Goal: Information Seeking & Learning: Learn about a topic

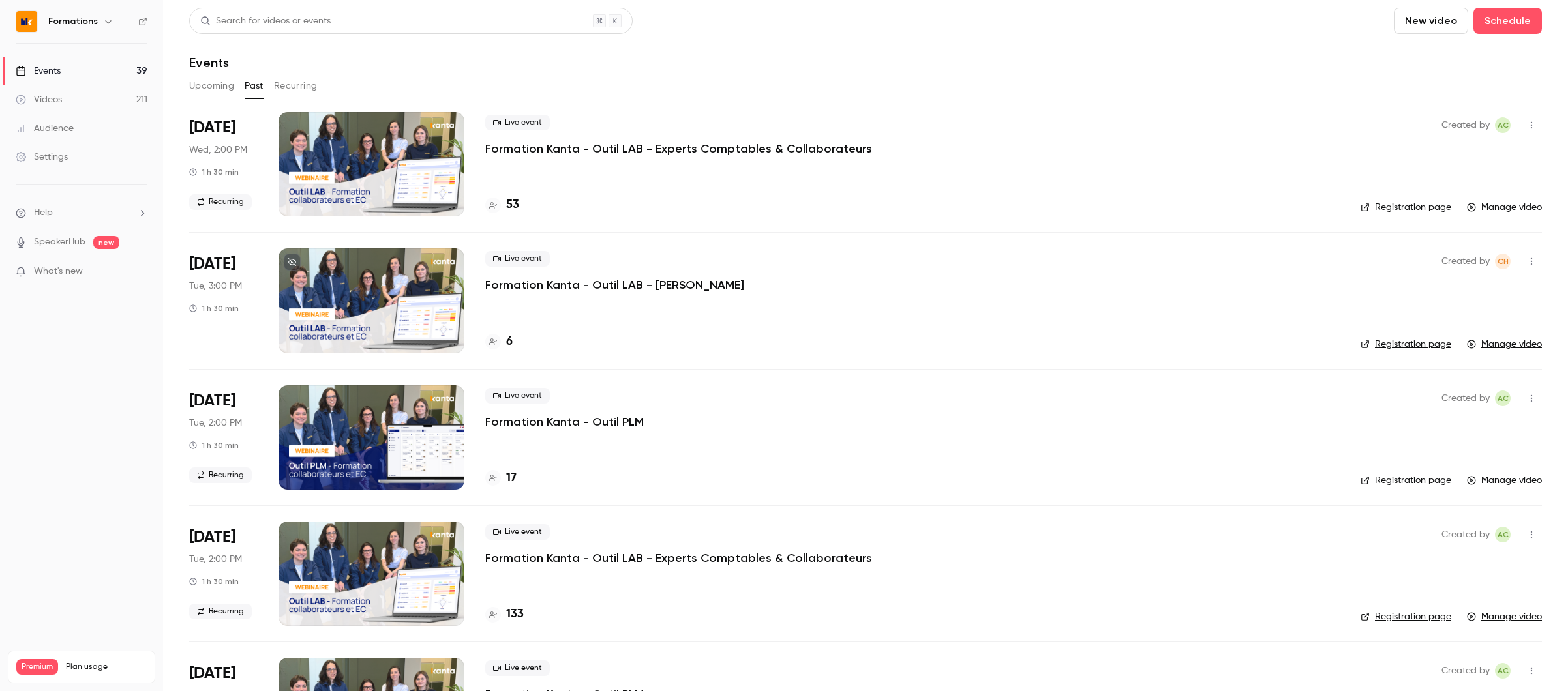
click at [208, 92] on button "Upcoming" at bounding box center [212, 85] width 45 height 21
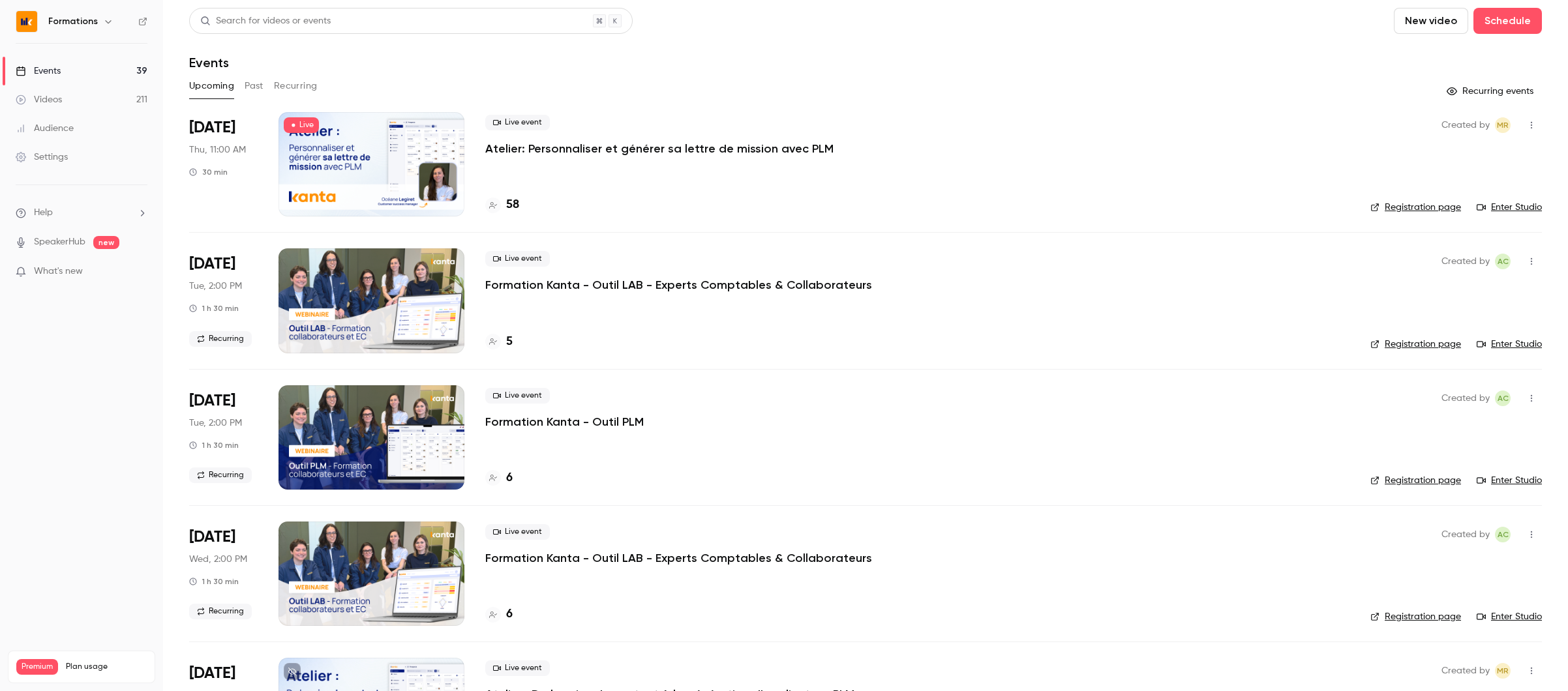
click at [1506, 208] on link "Enter Studio" at bounding box center [1508, 207] width 66 height 13
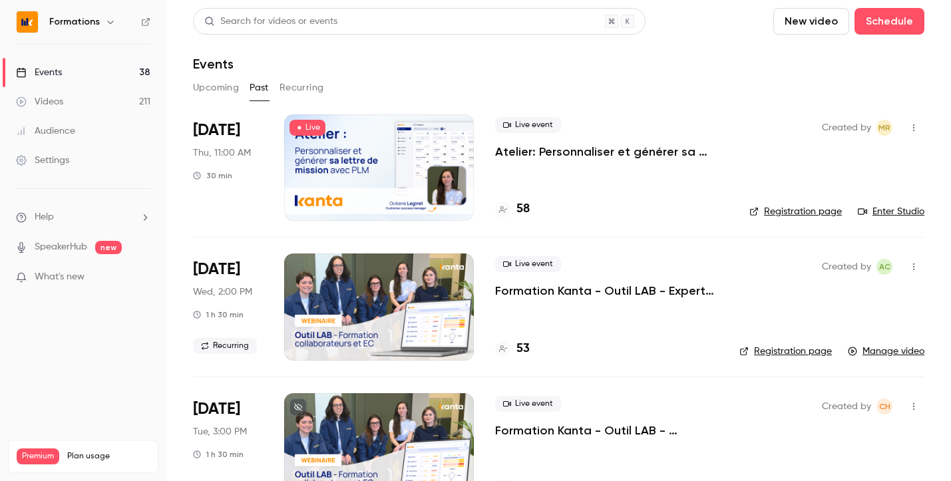
click at [651, 150] on p "Atelier: Personnaliser et générer sa lettre de mission avec PLM" at bounding box center [611, 152] width 233 height 16
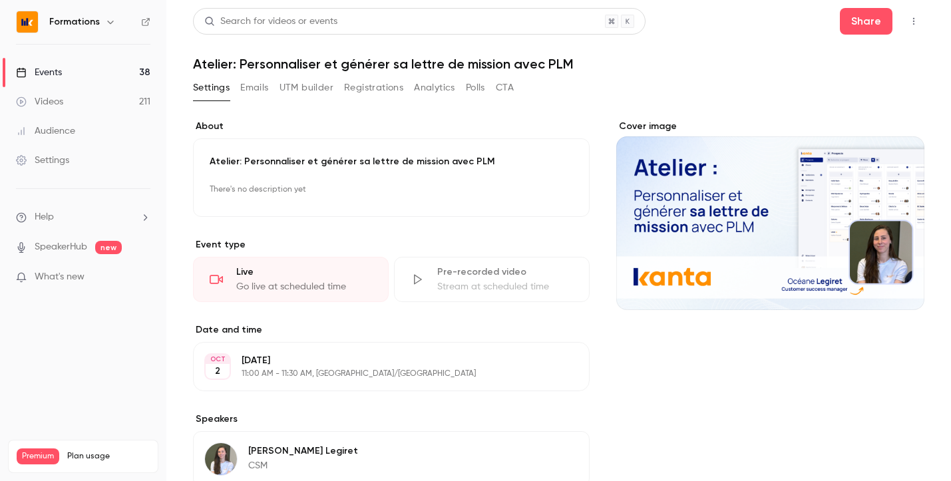
click at [470, 91] on button "Polls" at bounding box center [475, 87] width 19 height 21
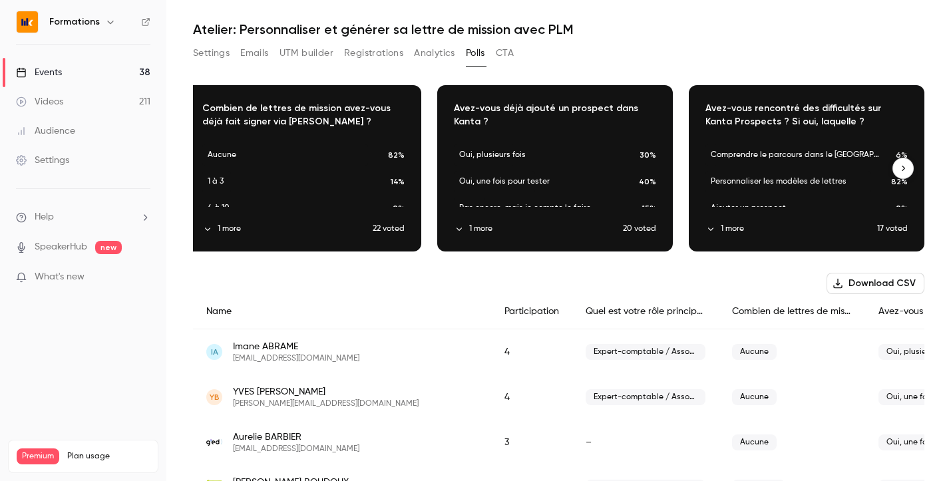
scroll to position [35, 0]
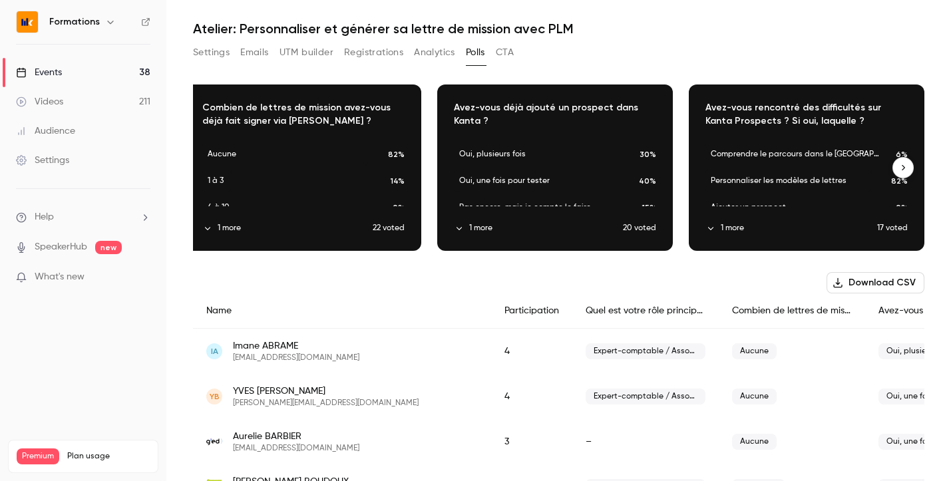
click at [734, 224] on button "1 more" at bounding box center [791, 228] width 172 height 12
